Goal: Check status: Check status

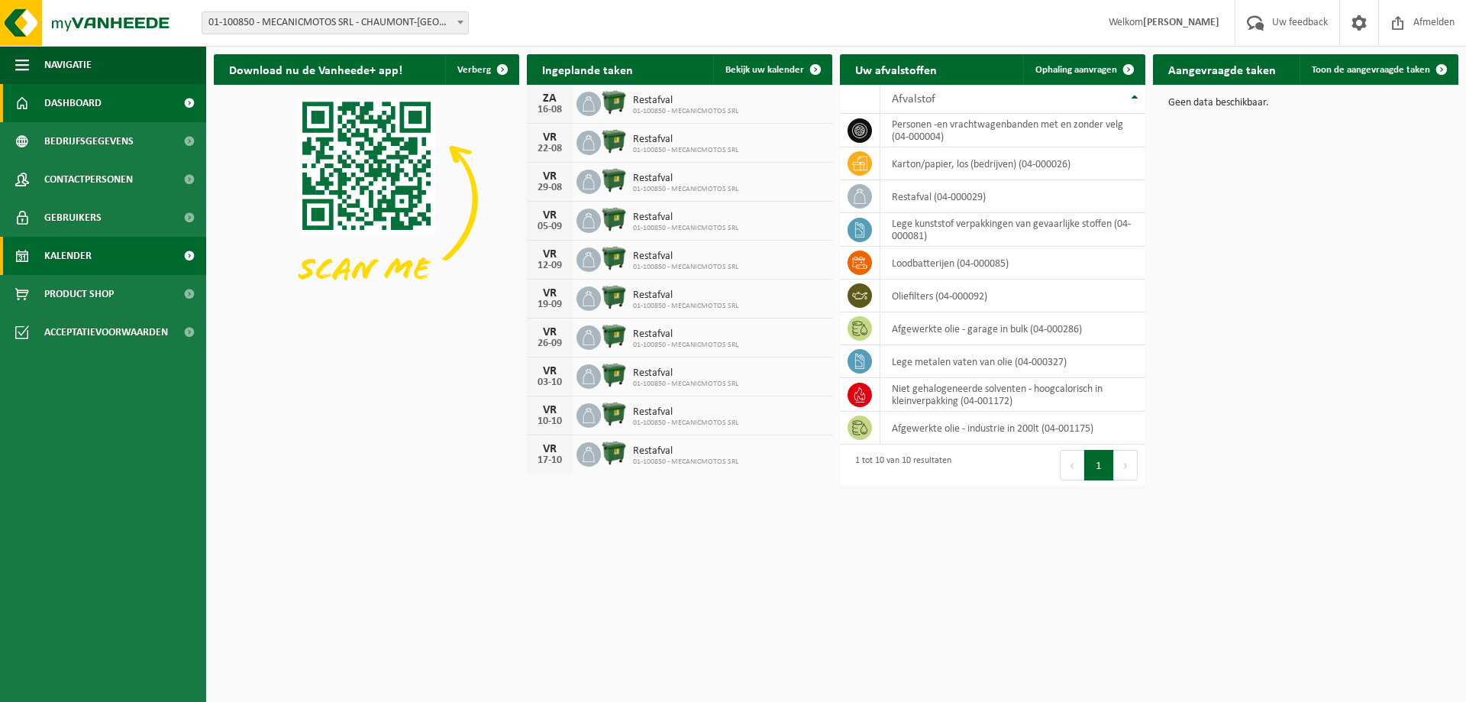
click at [112, 261] on link "Kalender" at bounding box center [103, 256] width 206 height 38
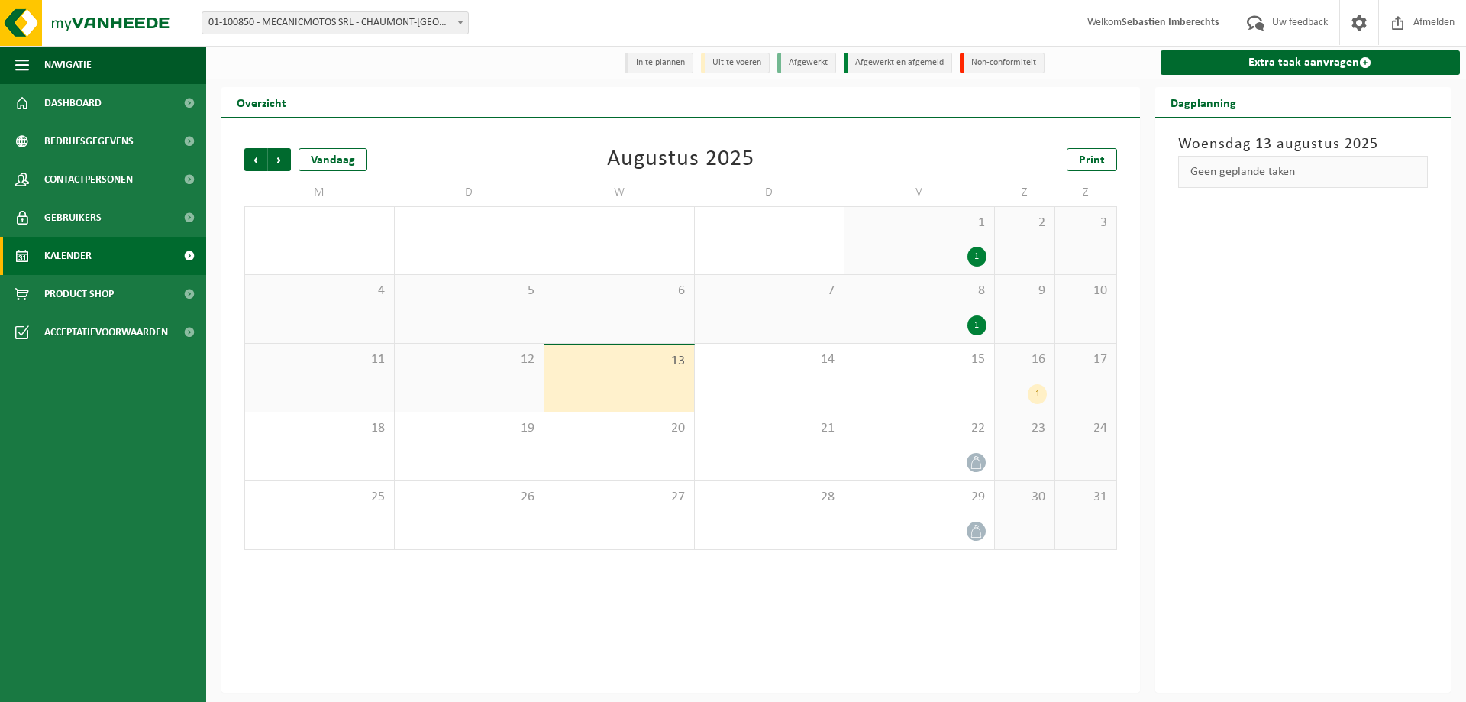
click at [1021, 391] on div "1" at bounding box center [1024, 394] width 45 height 20
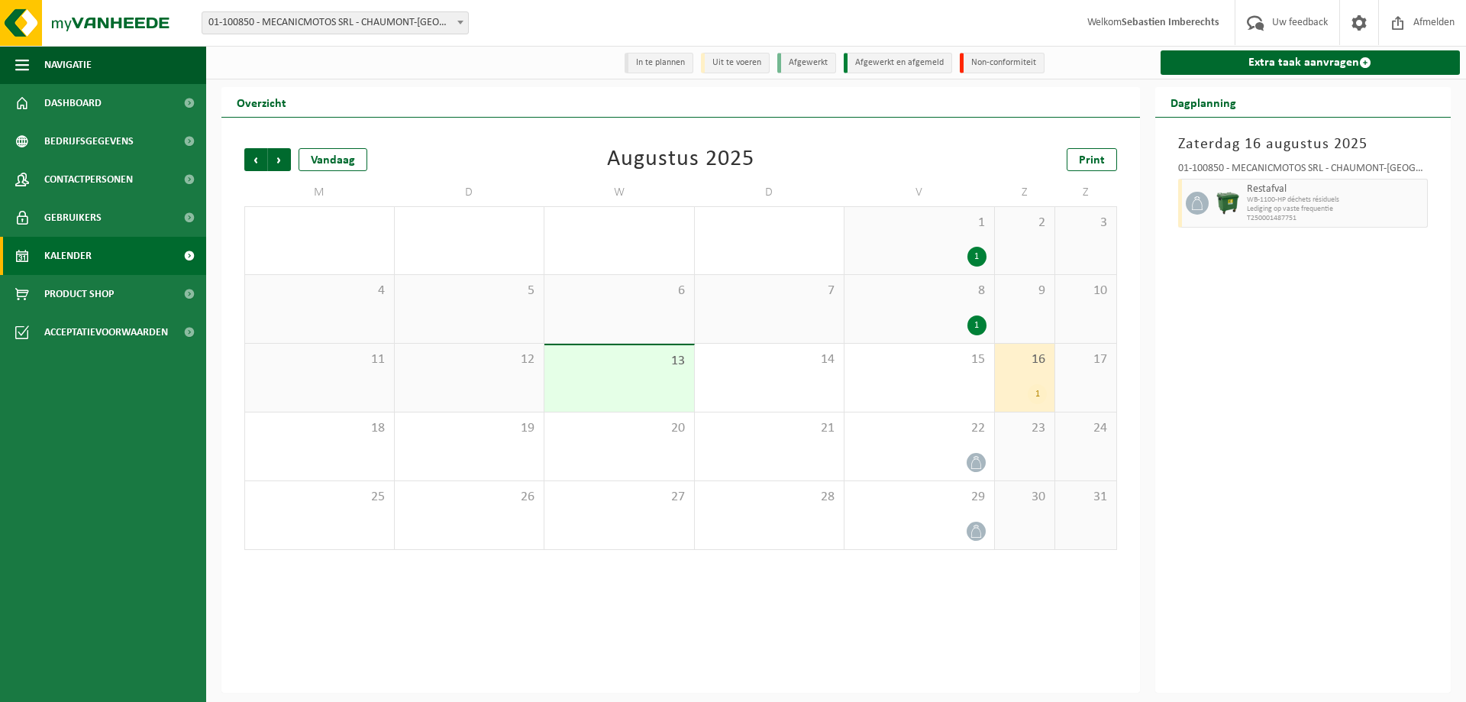
click at [753, 315] on div "7" at bounding box center [770, 309] width 150 height 68
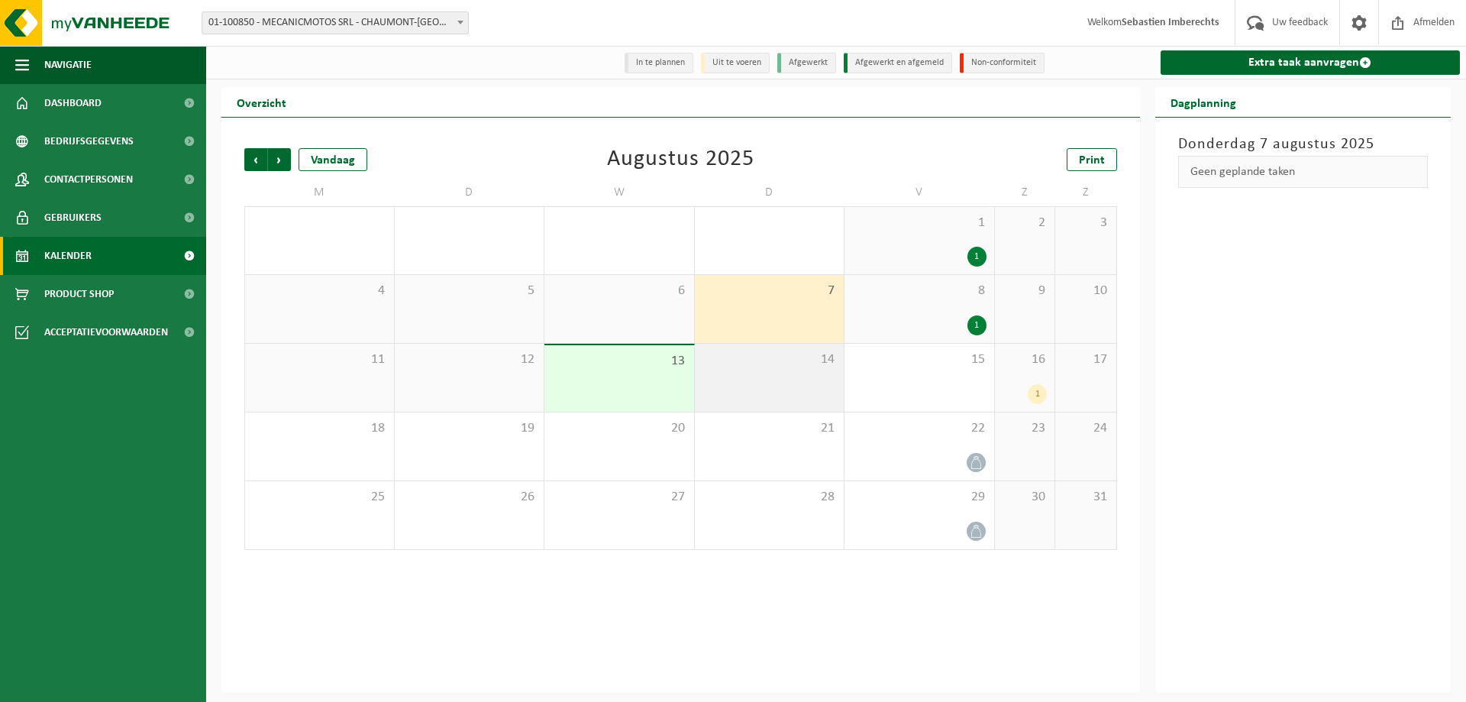
click at [744, 365] on span "14" at bounding box center [769, 359] width 134 height 17
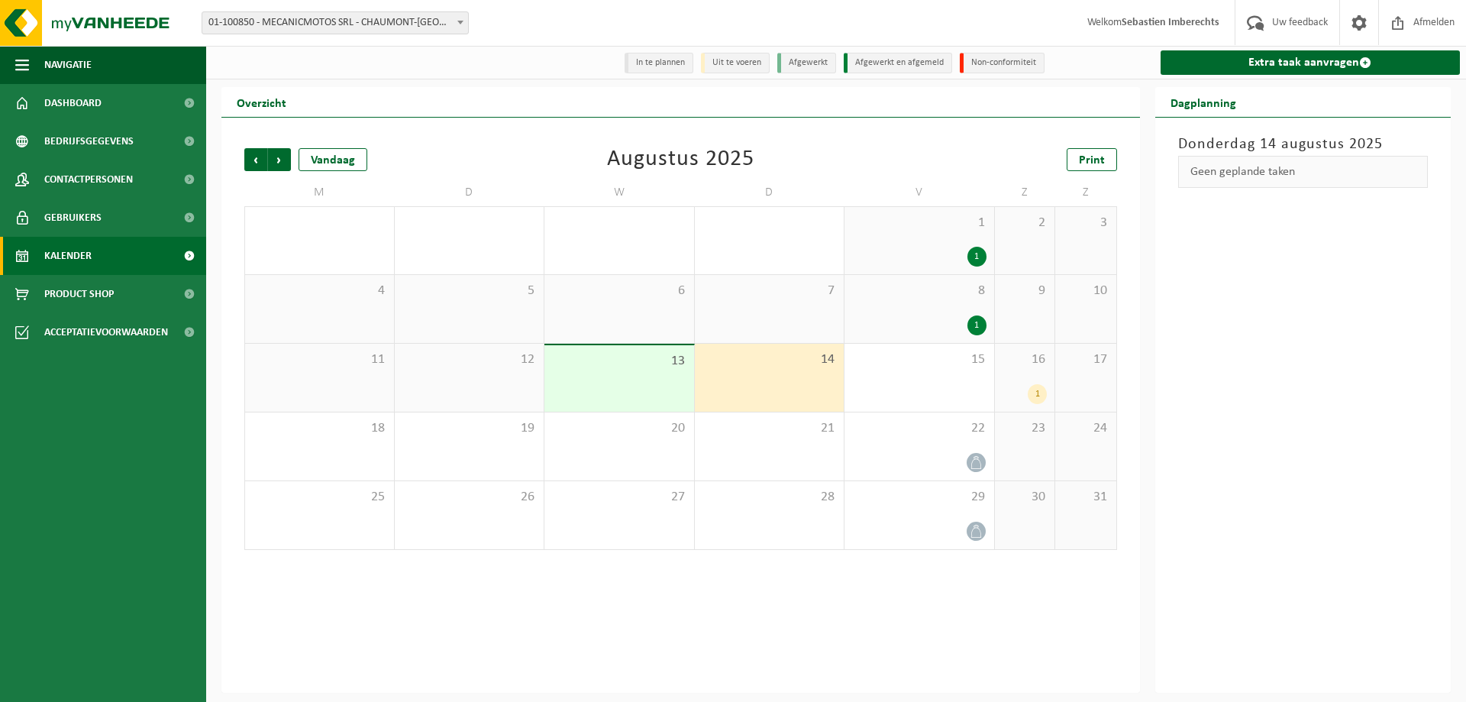
click at [628, 378] on div "13" at bounding box center [619, 378] width 150 height 66
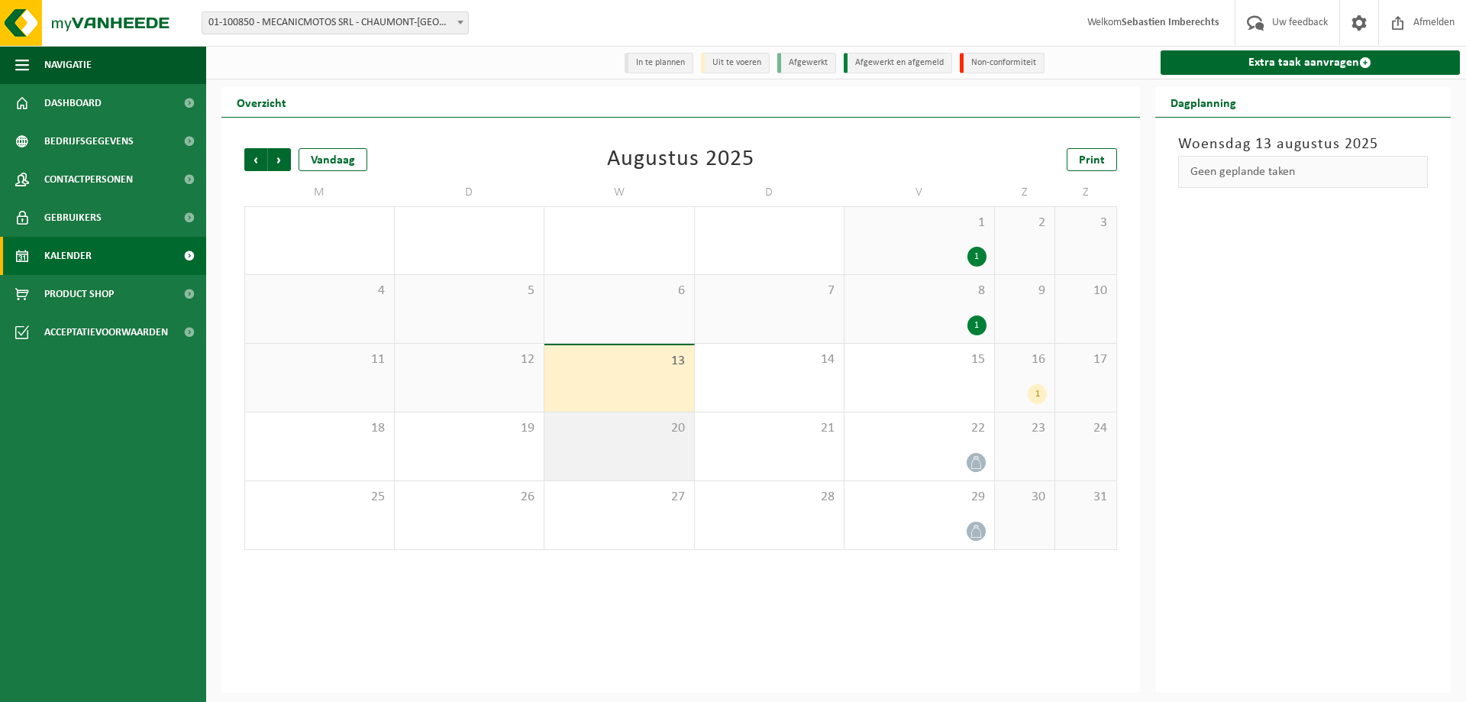
click at [590, 439] on div "20" at bounding box center [619, 446] width 150 height 68
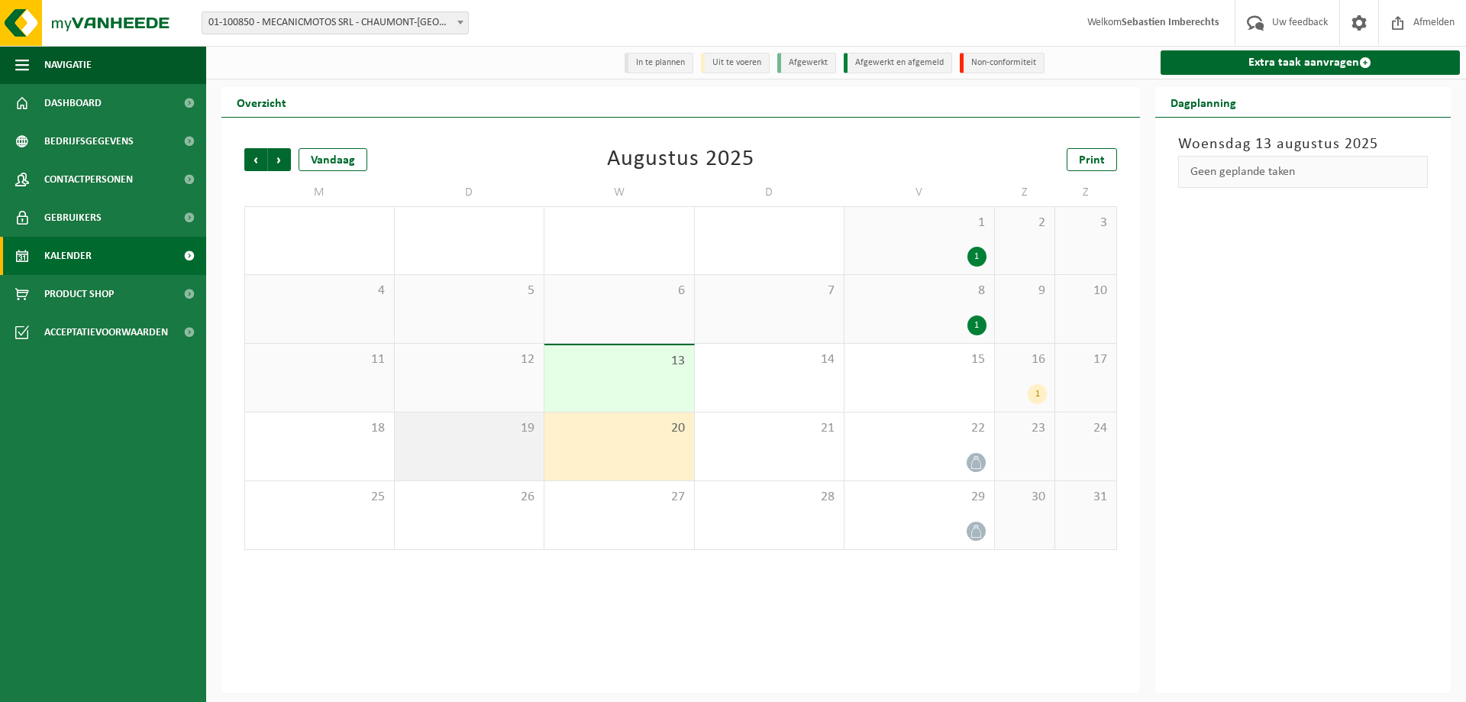
click at [502, 441] on div "19" at bounding box center [470, 446] width 150 height 68
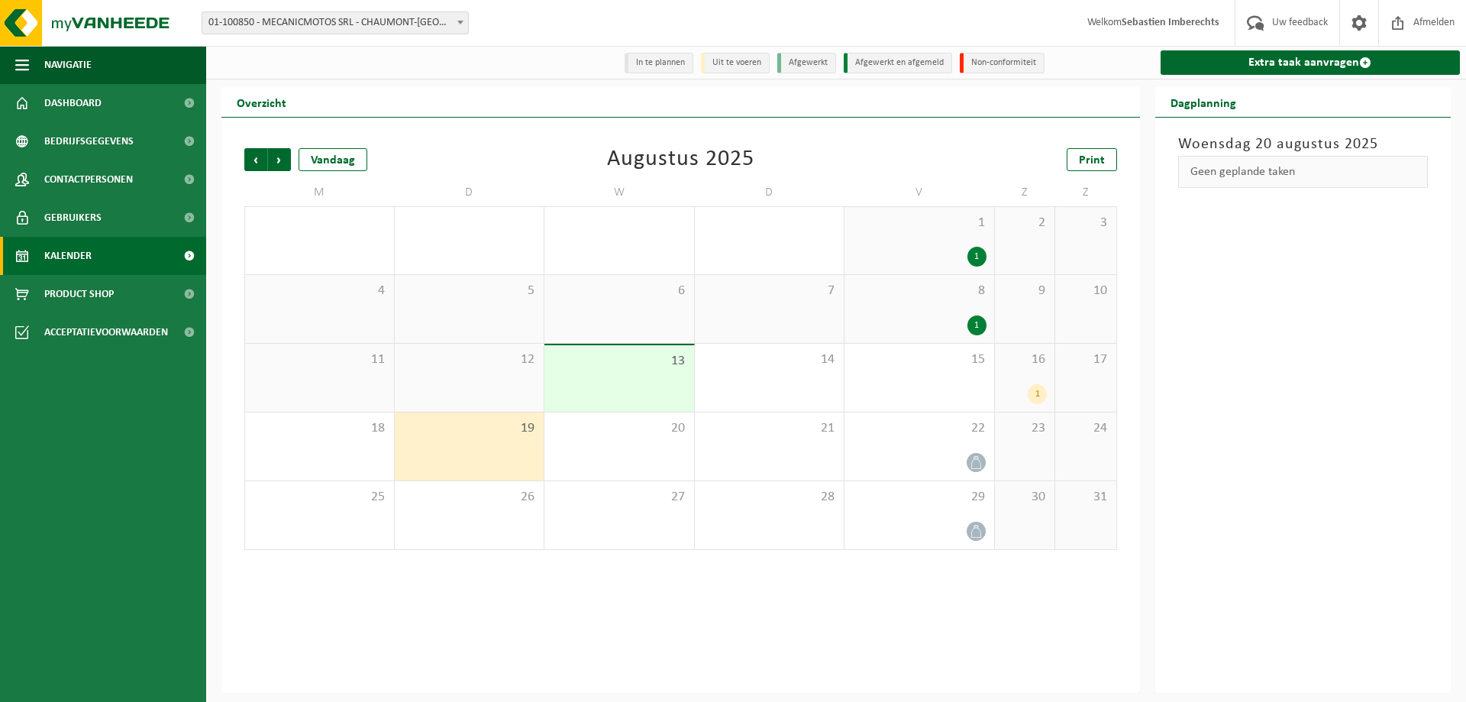
click at [483, 405] on div "12" at bounding box center [470, 378] width 150 height 68
